Goal: Find specific page/section: Find specific page/section

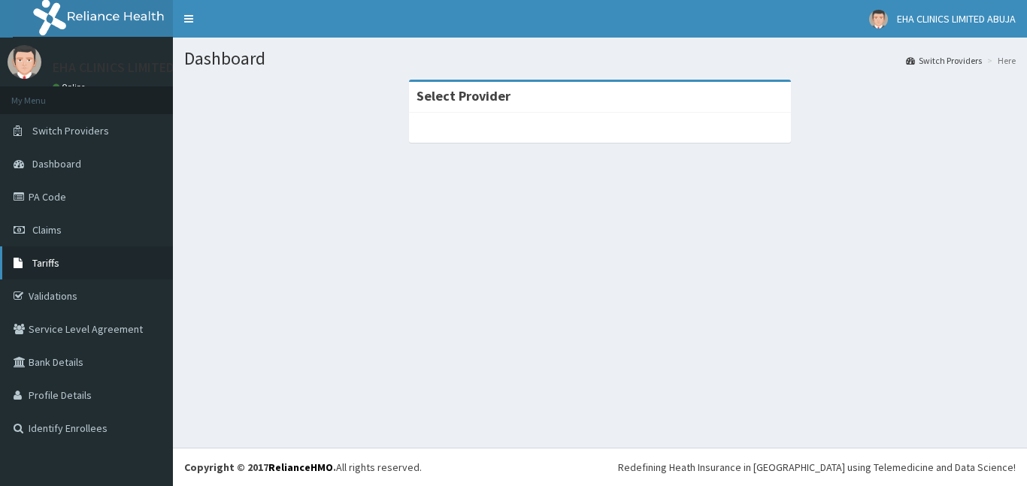
click at [65, 271] on link "Tariffs" at bounding box center [86, 263] width 173 height 33
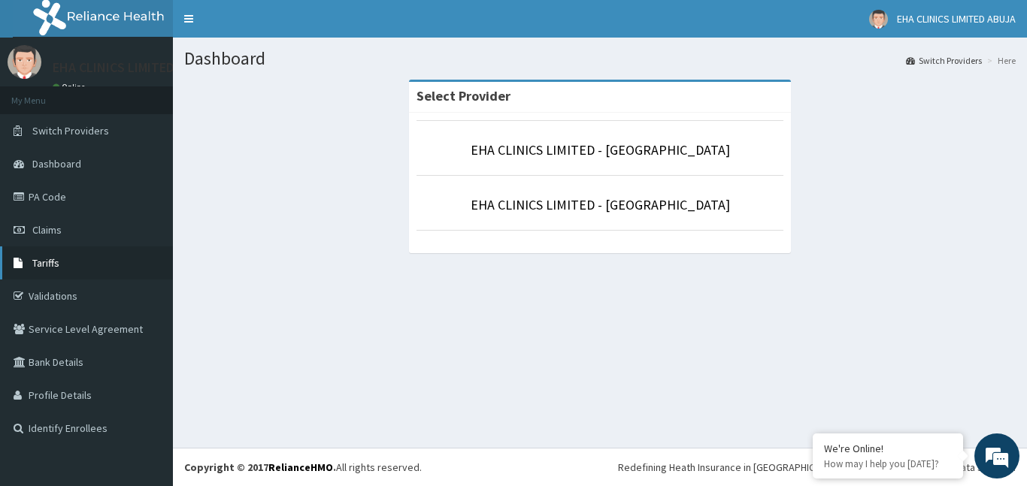
click at [71, 272] on link "Tariffs" at bounding box center [86, 263] width 173 height 33
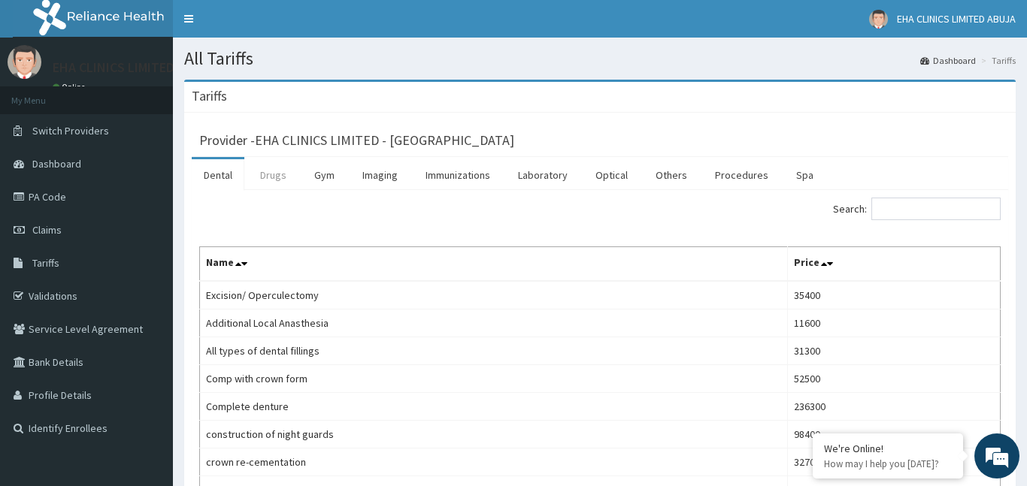
click at [262, 171] on link "Drugs" at bounding box center [273, 175] width 50 height 32
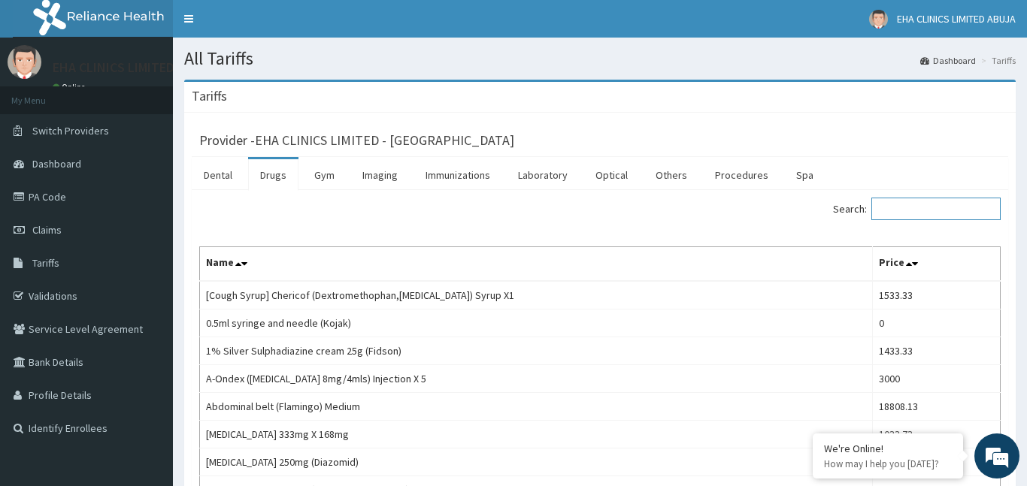
click at [904, 210] on input "Search:" at bounding box center [935, 209] width 129 height 23
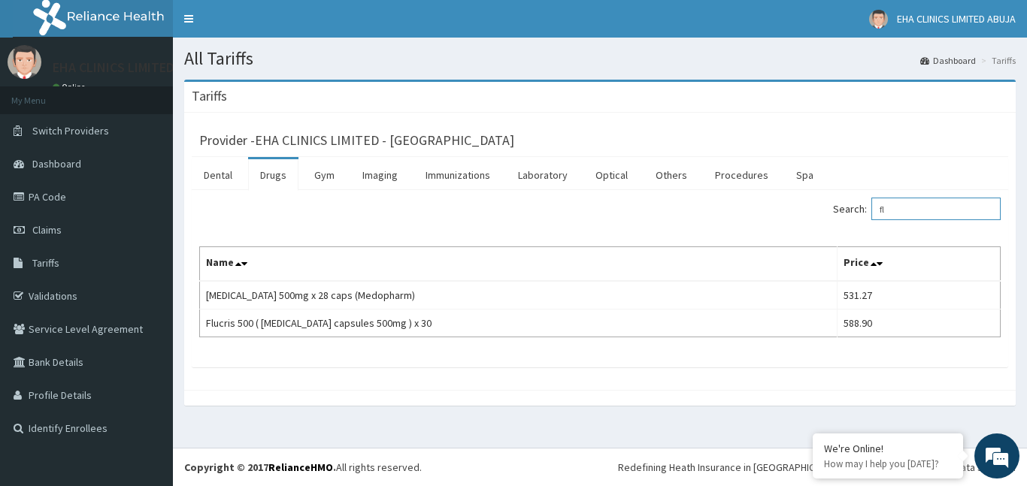
type input "f"
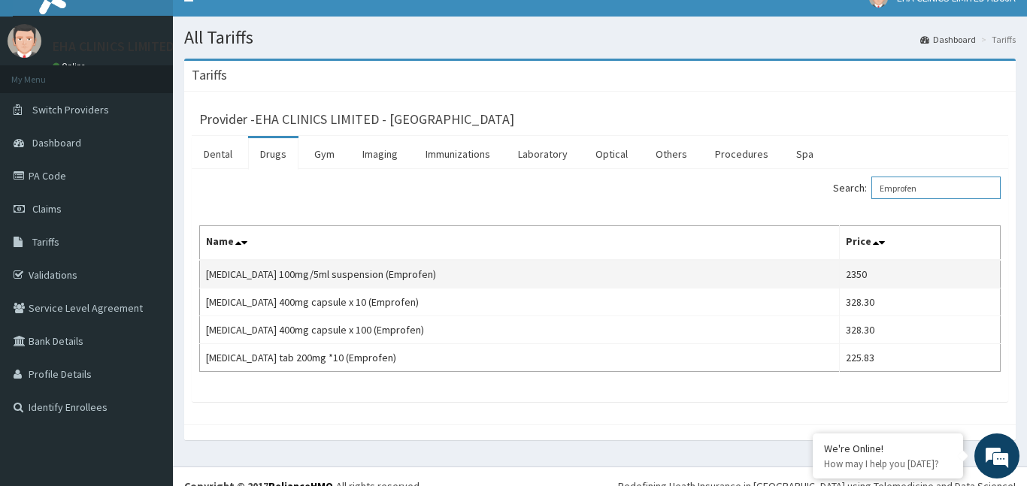
scroll to position [23, 0]
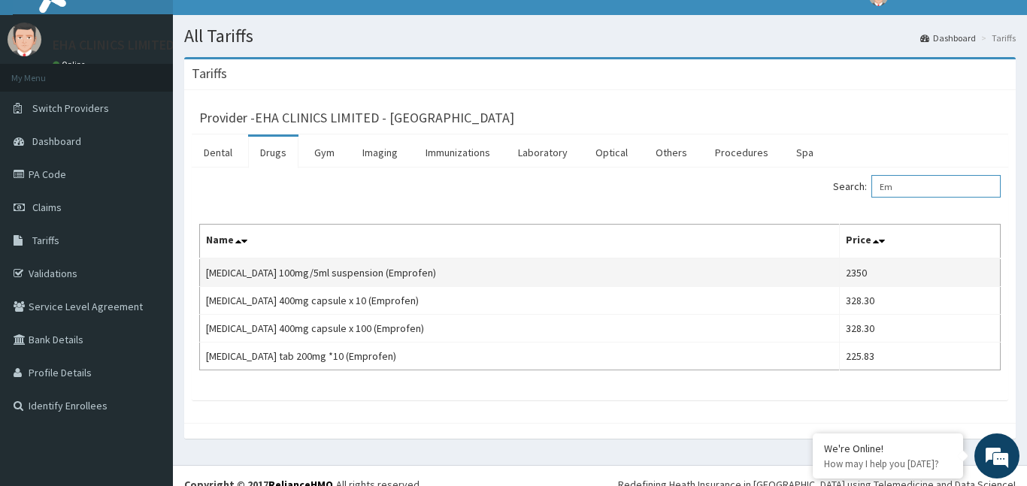
type input "E"
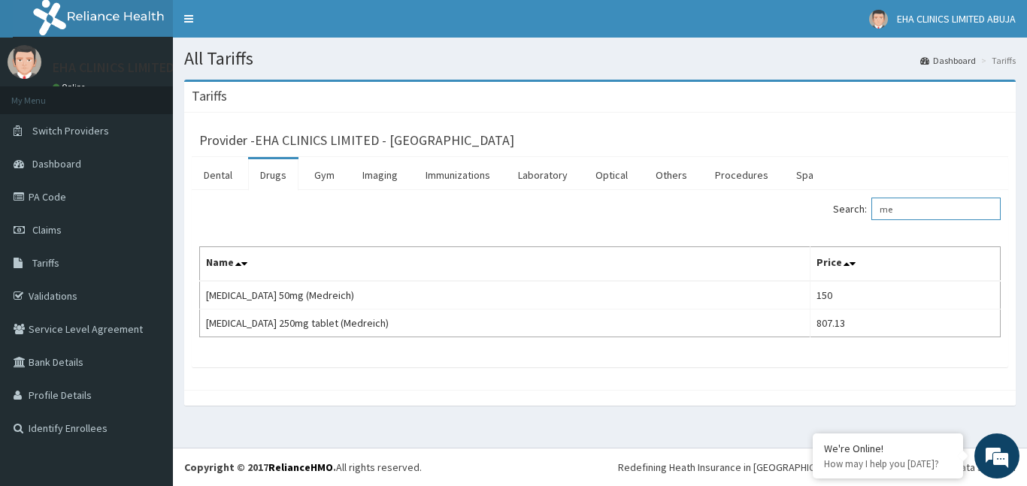
type input "m"
type input "fluclo"
click at [321, 420] on div "Tariffs Provider - EHA CLINICS LIMITED - ABUJA Dental Drugs Gym Imaging Immuniz…" at bounding box center [600, 250] width 854 height 341
click at [327, 186] on link "Gym" at bounding box center [324, 175] width 44 height 32
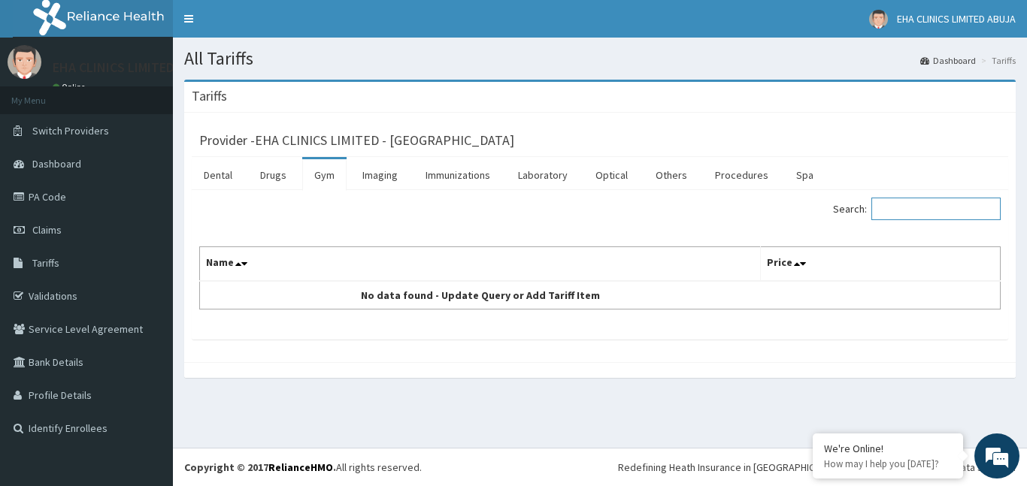
click at [884, 205] on input "Search:" at bounding box center [935, 209] width 129 height 23
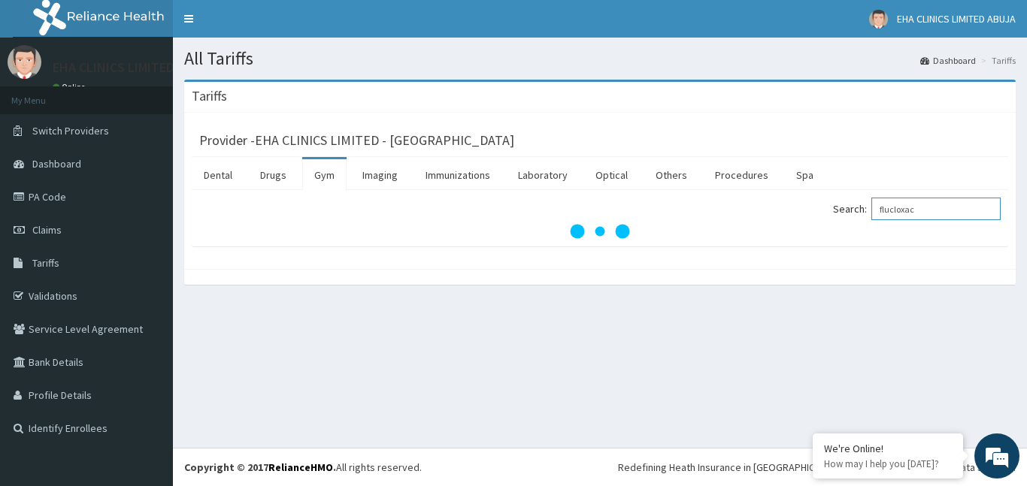
type input "flucloxac"
click at [87, 259] on link "Tariffs" at bounding box center [86, 263] width 173 height 33
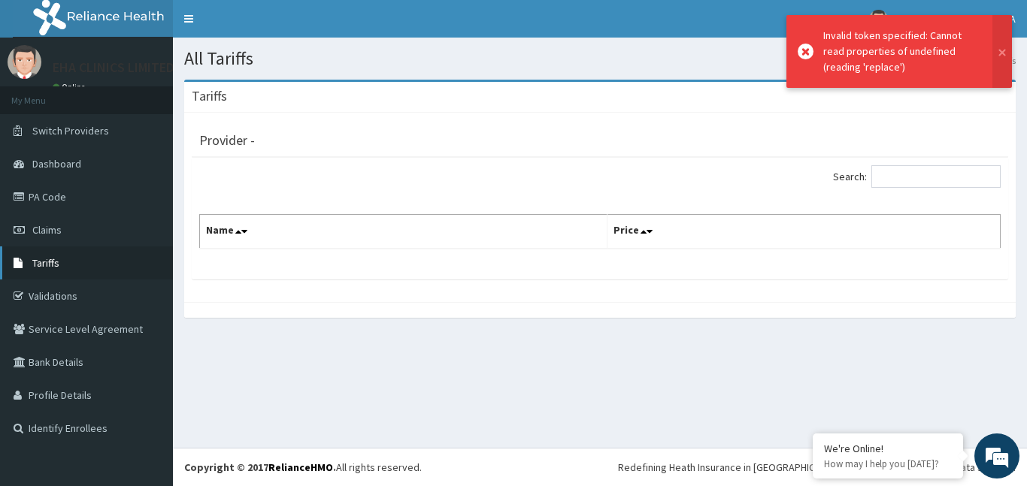
click at [64, 261] on link "Tariffs" at bounding box center [86, 263] width 173 height 33
